Goal: Task Accomplishment & Management: Manage account settings

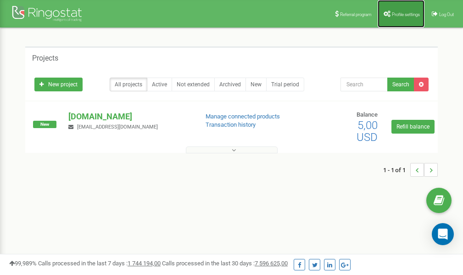
click at [400, 15] on span "Profile settings" at bounding box center [406, 14] width 28 height 5
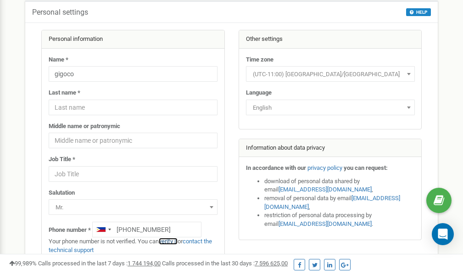
click at [173, 241] on link "verify it" at bounding box center [168, 241] width 19 height 7
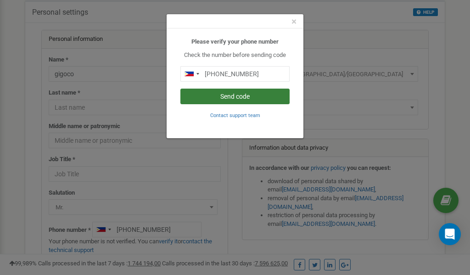
click at [241, 98] on button "Send code" at bounding box center [234, 97] width 109 height 16
